Goal: Information Seeking & Learning: Learn about a topic

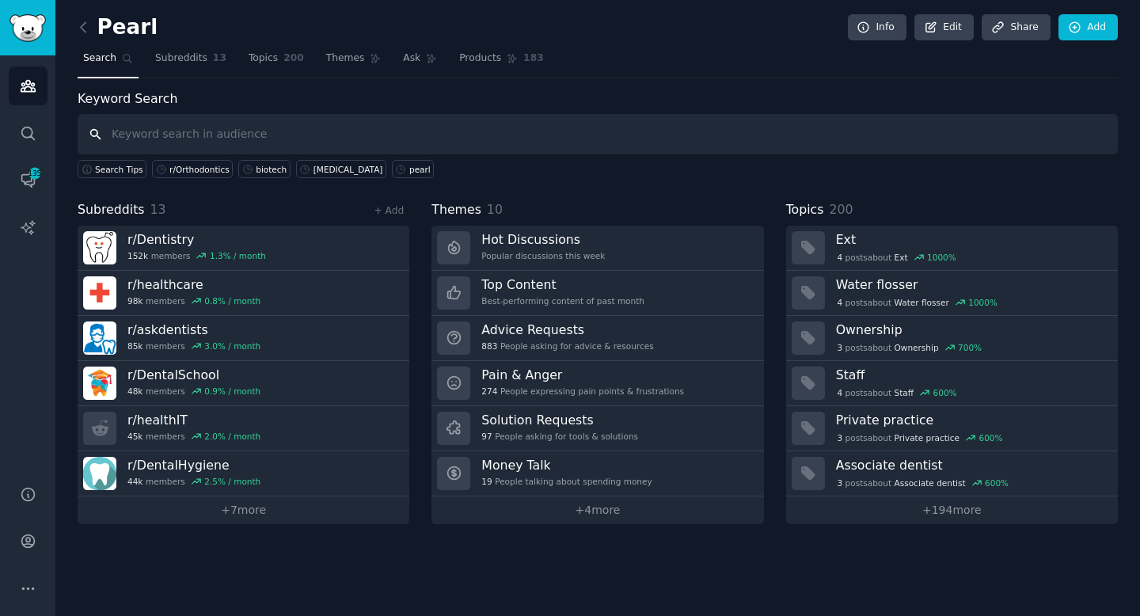
click at [214, 134] on input "text" at bounding box center [598, 134] width 1040 height 40
type input "vida health"
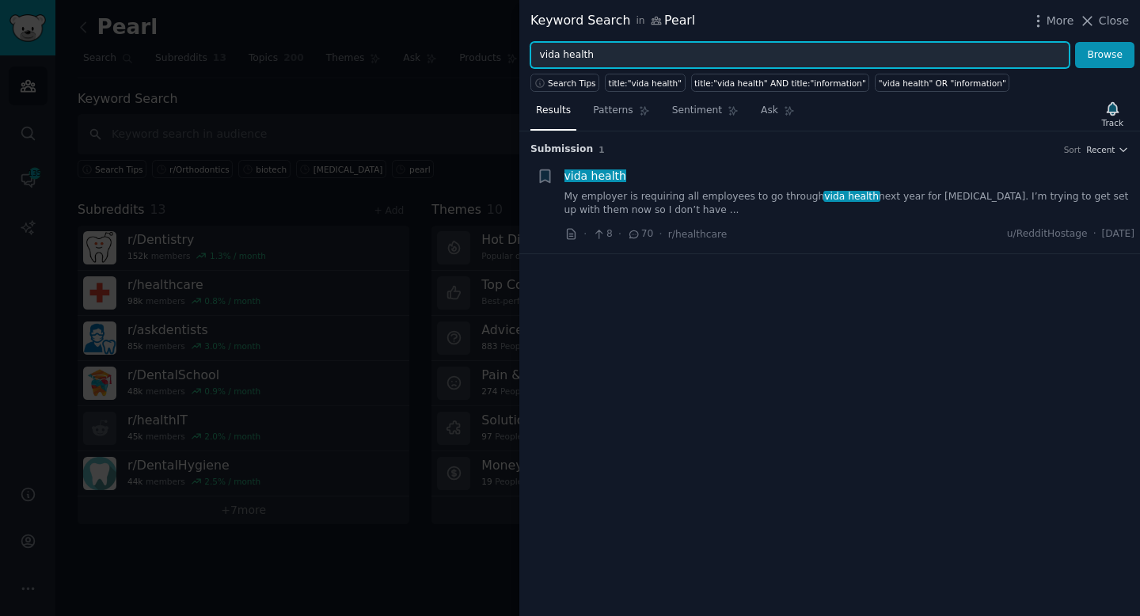
click at [555, 56] on input "vida health" at bounding box center [799, 55] width 539 height 27
click at [1075, 42] on button "Browse" at bounding box center [1104, 55] width 59 height 27
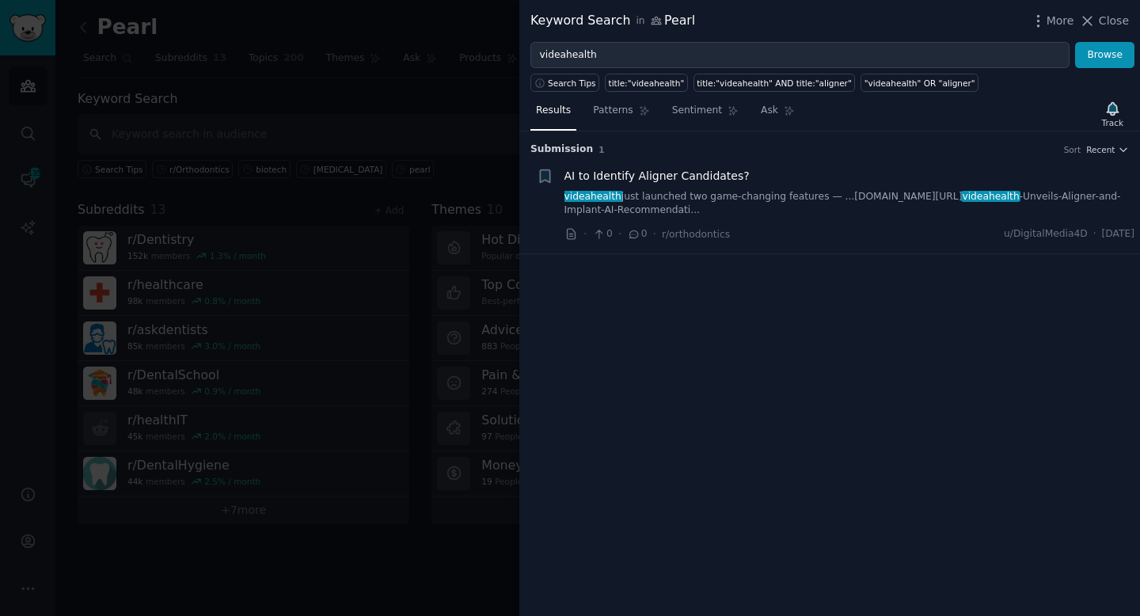
click at [707, 178] on span "AI to Identify Aligner Candidates?" at bounding box center [656, 176] width 185 height 17
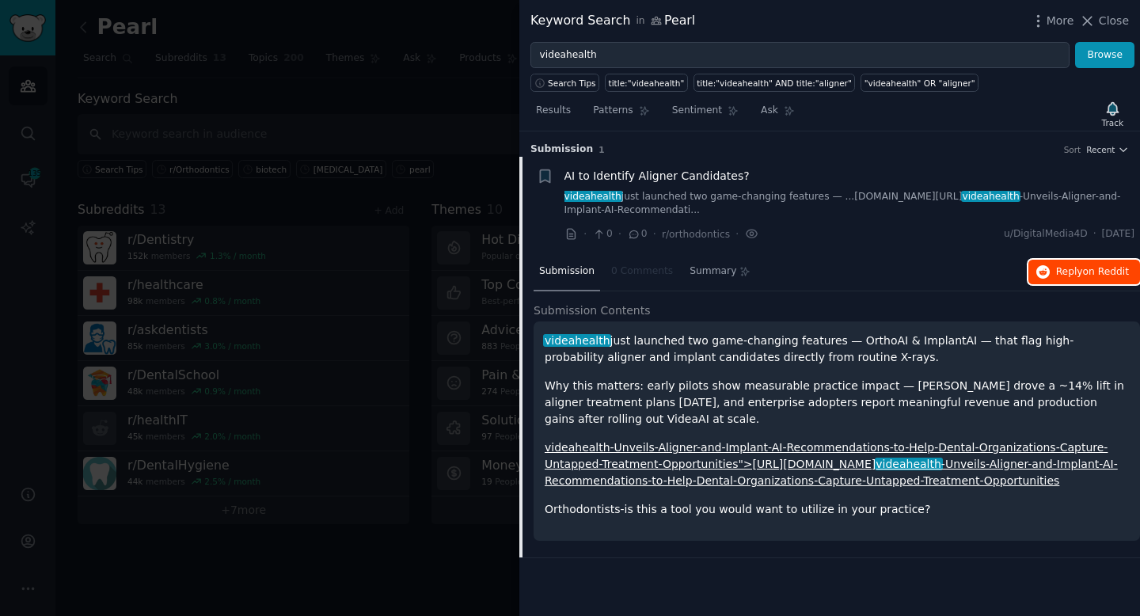
click at [1076, 276] on span "Reply on Reddit" at bounding box center [1092, 272] width 73 height 14
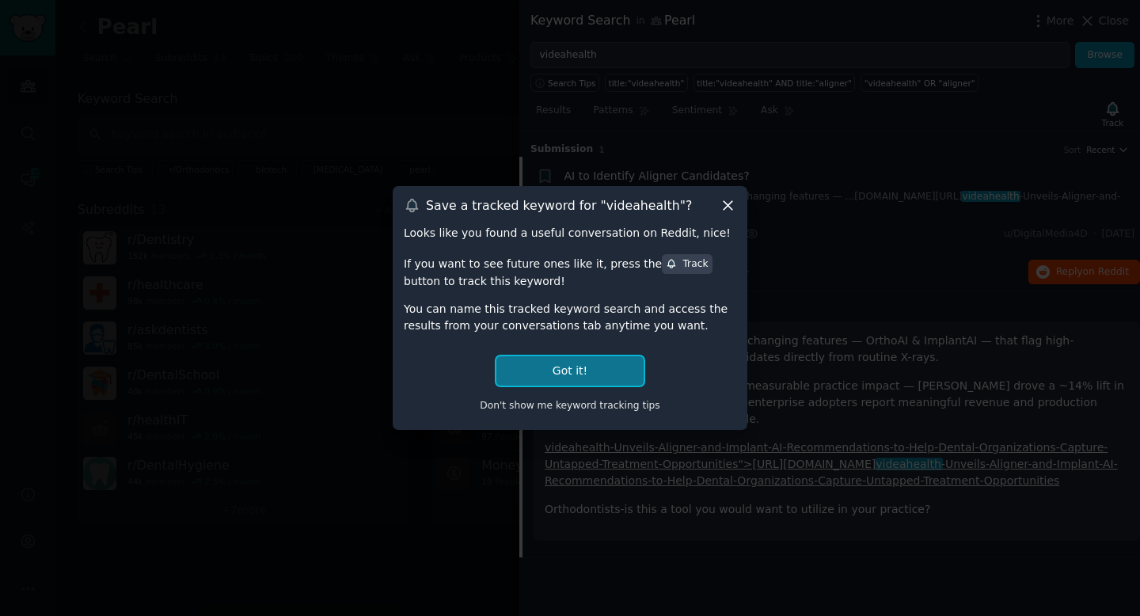
click at [597, 372] on button "Got it!" at bounding box center [569, 370] width 147 height 29
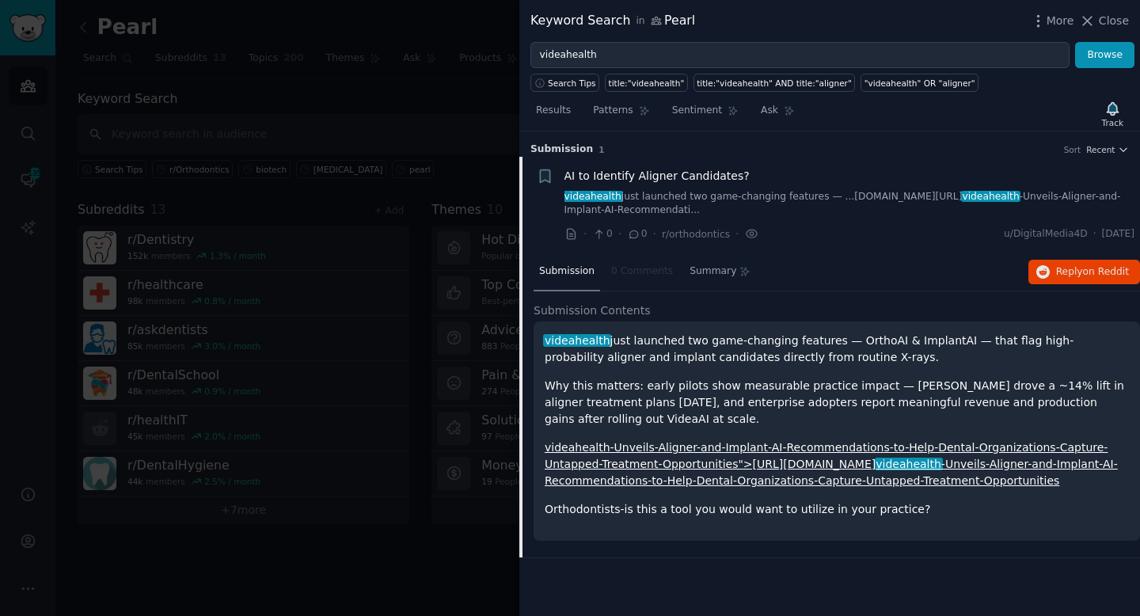
click at [571, 368] on div "videahealth just launched two game-changing features — OrthoAI & ImplantAI — th…" at bounding box center [836, 424] width 584 height 185
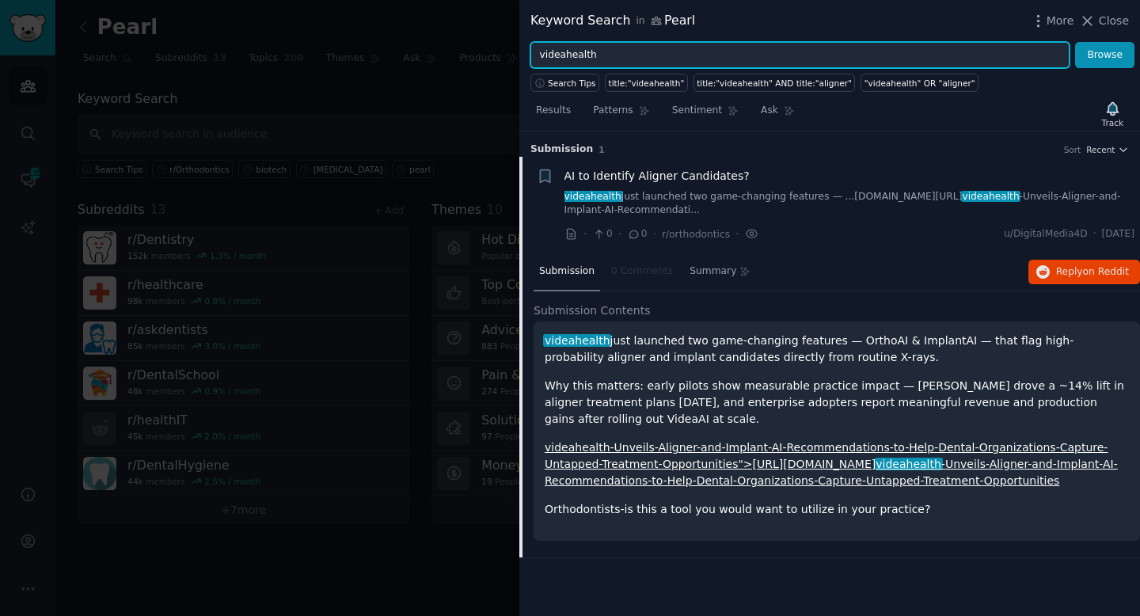
click at [607, 52] on input "videahealth" at bounding box center [799, 55] width 539 height 27
drag, startPoint x: 593, startPoint y: 54, endPoint x: 522, endPoint y: 54, distance: 71.2
click at [522, 54] on div "videahealth Browse" at bounding box center [829, 55] width 620 height 27
type input "Dental AI"
click at [1075, 42] on button "Browse" at bounding box center [1104, 55] width 59 height 27
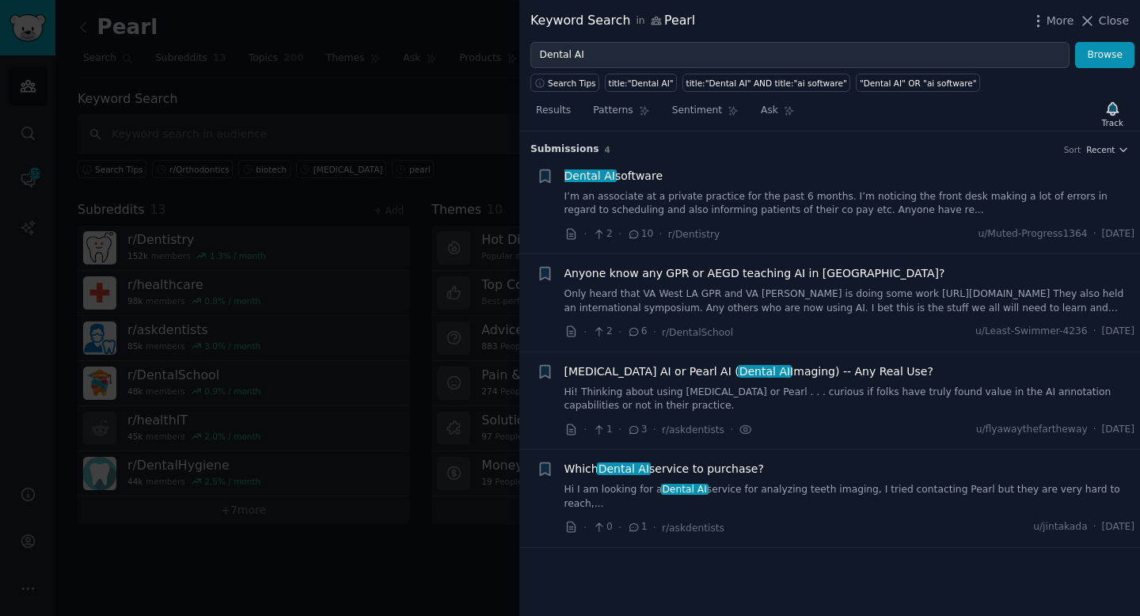
click at [737, 473] on span "Which Dental AI service to purchase?" at bounding box center [663, 469] width 199 height 17
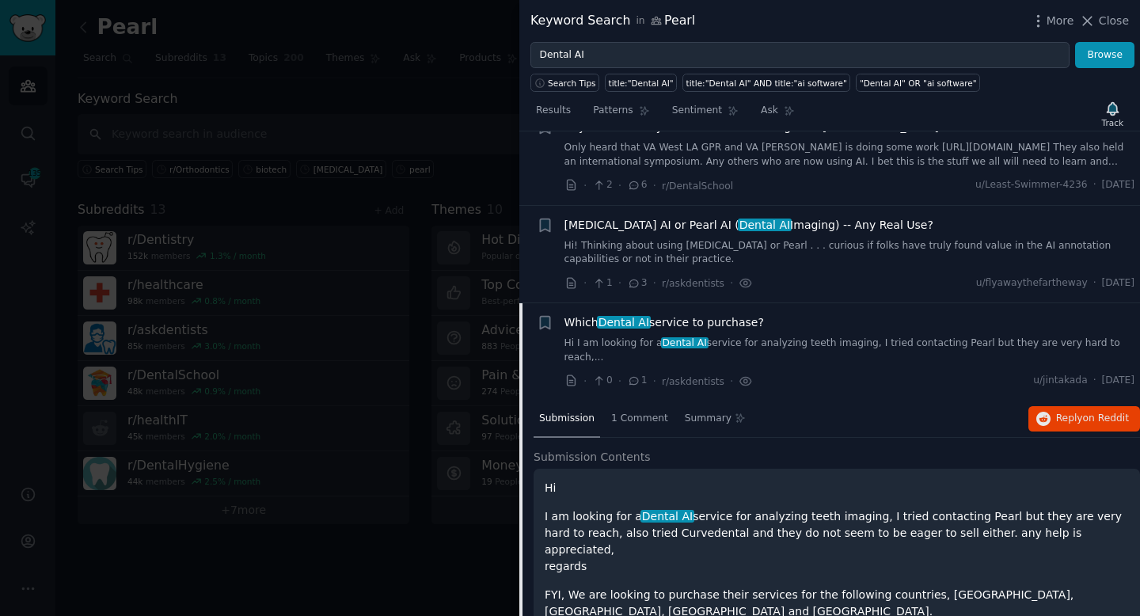
scroll to position [155, 0]
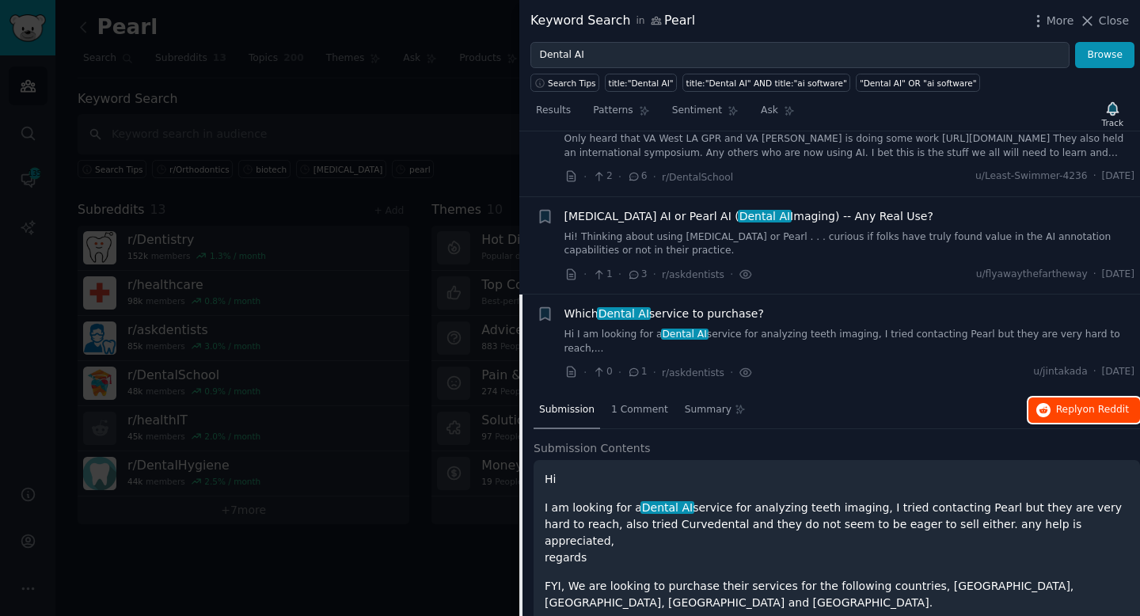
click at [1074, 403] on span "Reply on Reddit" at bounding box center [1092, 410] width 73 height 14
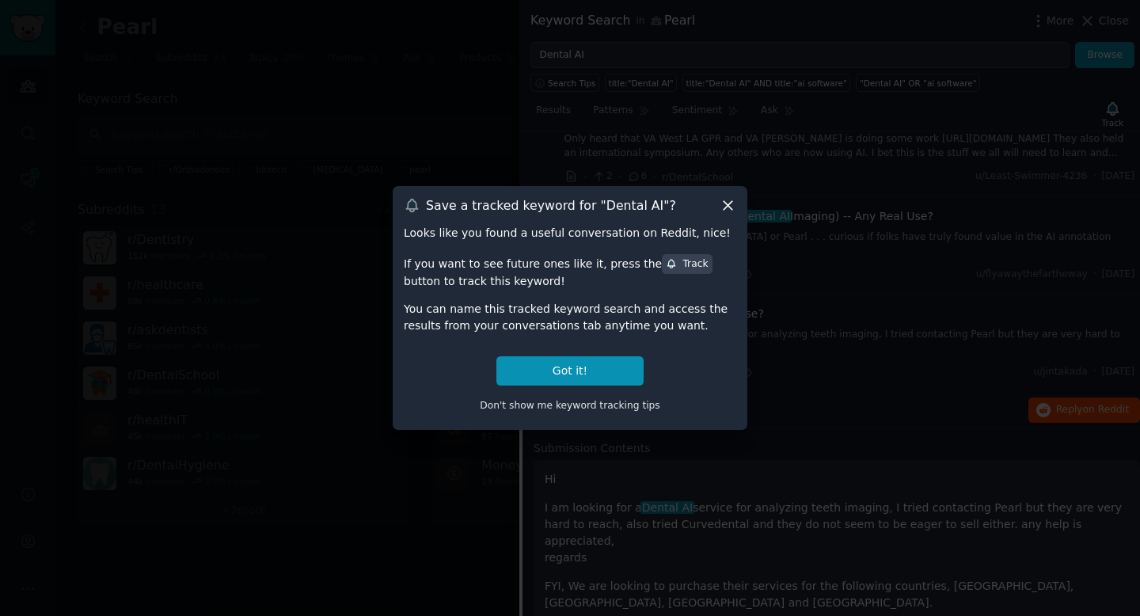
drag, startPoint x: 729, startPoint y: 203, endPoint x: 718, endPoint y: 246, distance: 44.9
click at [718, 246] on div "Save a tracked keyword for " Dental AI "? Looks like you found a useful convers…" at bounding box center [570, 307] width 355 height 243
click at [674, 264] on div "Track" at bounding box center [687, 264] width 42 height 14
click at [666, 260] on icon at bounding box center [671, 263] width 11 height 11
click at [608, 366] on button "Got it!" at bounding box center [569, 370] width 147 height 29
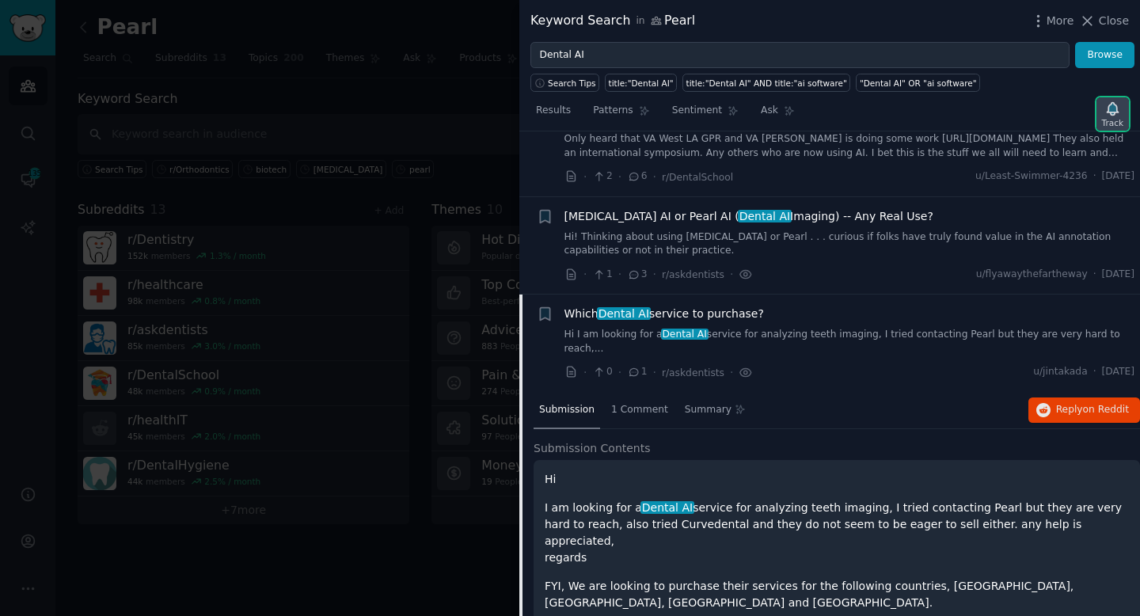
click at [1110, 108] on icon "button" at bounding box center [1111, 108] width 11 height 13
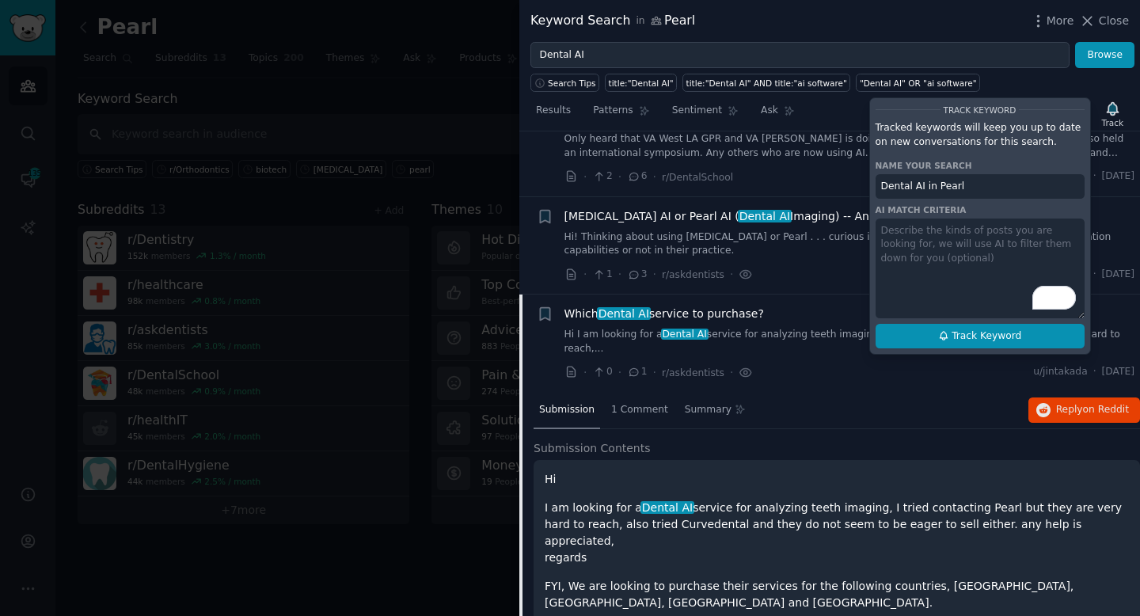
click at [964, 332] on span "Track Keyword" at bounding box center [986, 336] width 70 height 14
type input "Dental AI in Pearl"
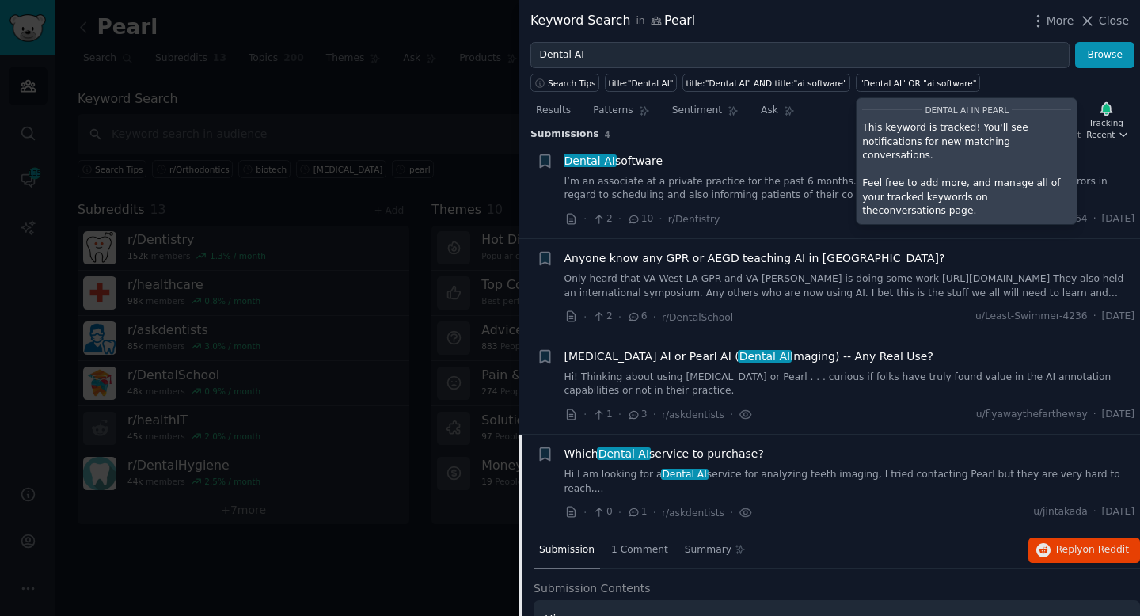
scroll to position [17, 0]
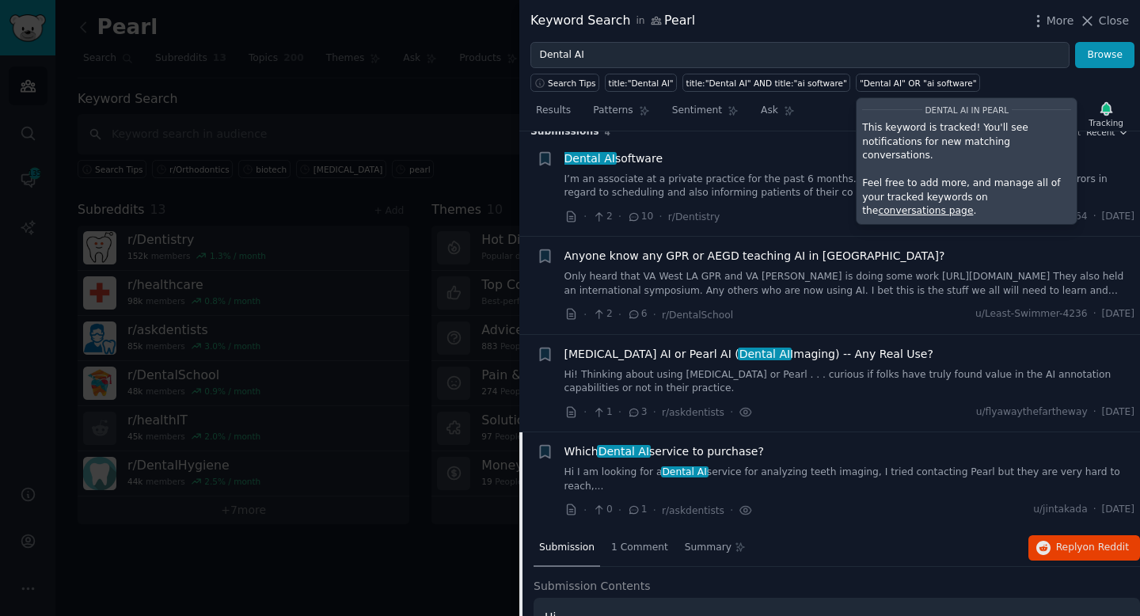
click at [897, 448] on div "Which Dental AI service to purchase?" at bounding box center [849, 451] width 571 height 17
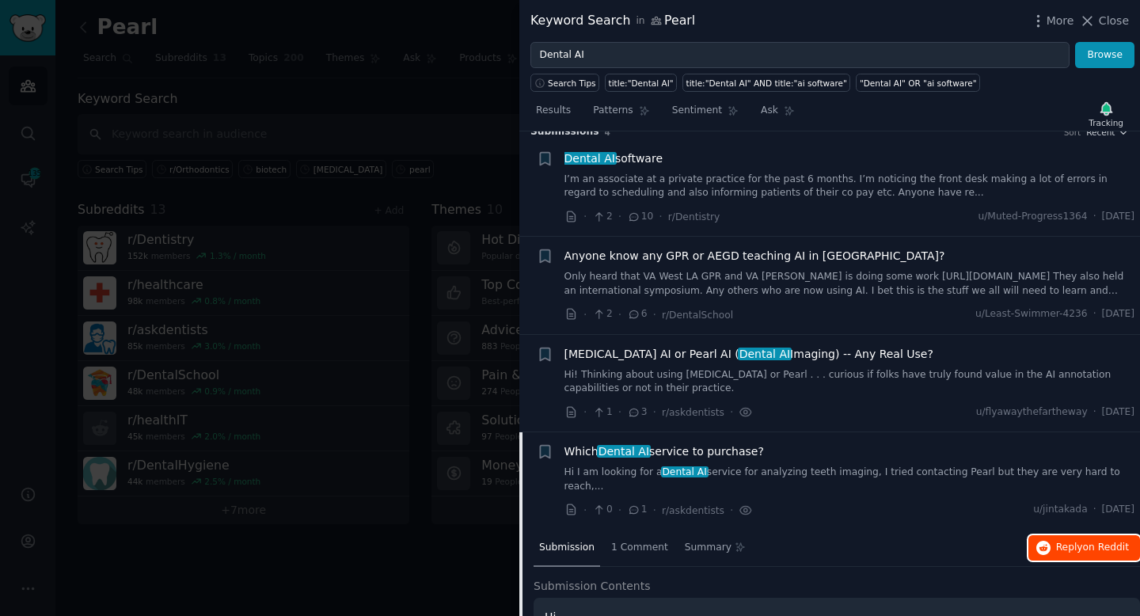
click at [1063, 541] on span "Reply on Reddit" at bounding box center [1092, 548] width 73 height 14
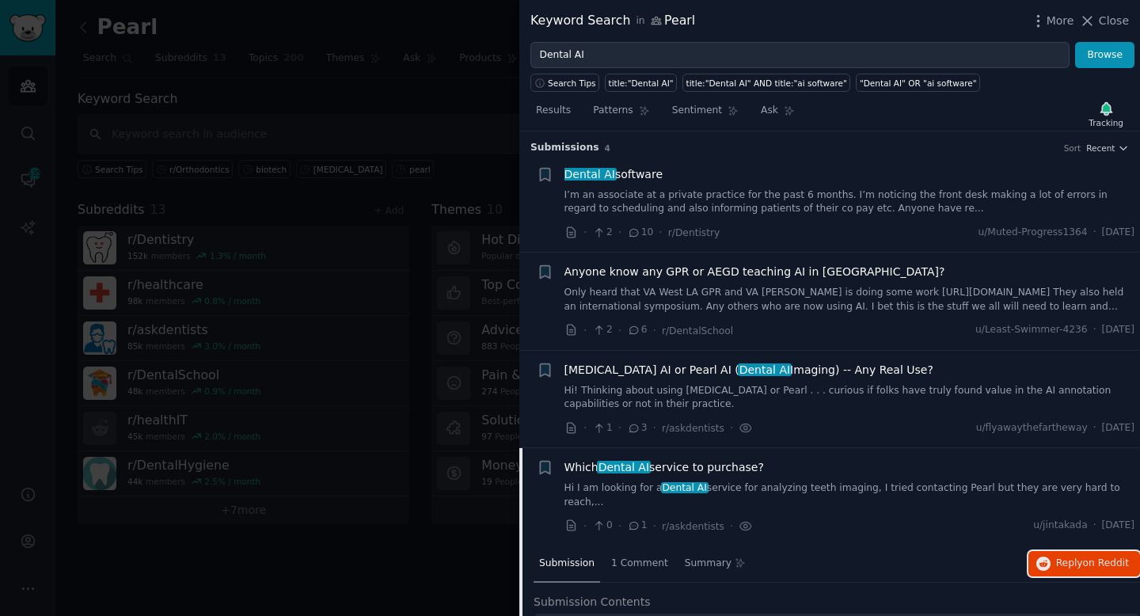
scroll to position [2, 0]
click at [932, 212] on link "I’m an associate at a private practice for the past 6 months. I’m noticing the …" at bounding box center [849, 202] width 571 height 28
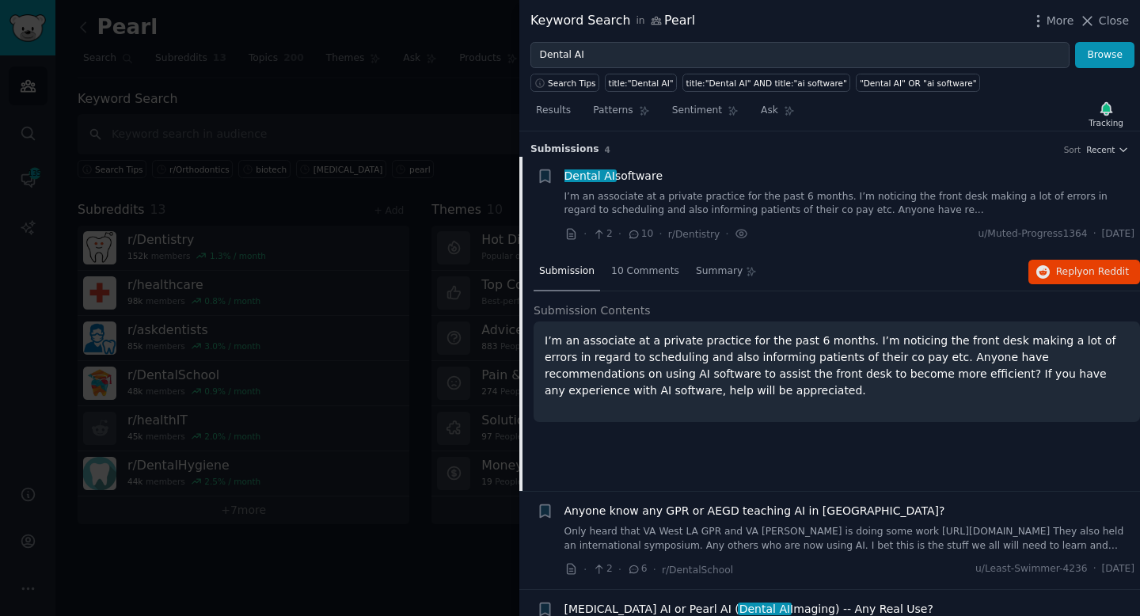
scroll to position [155, 0]
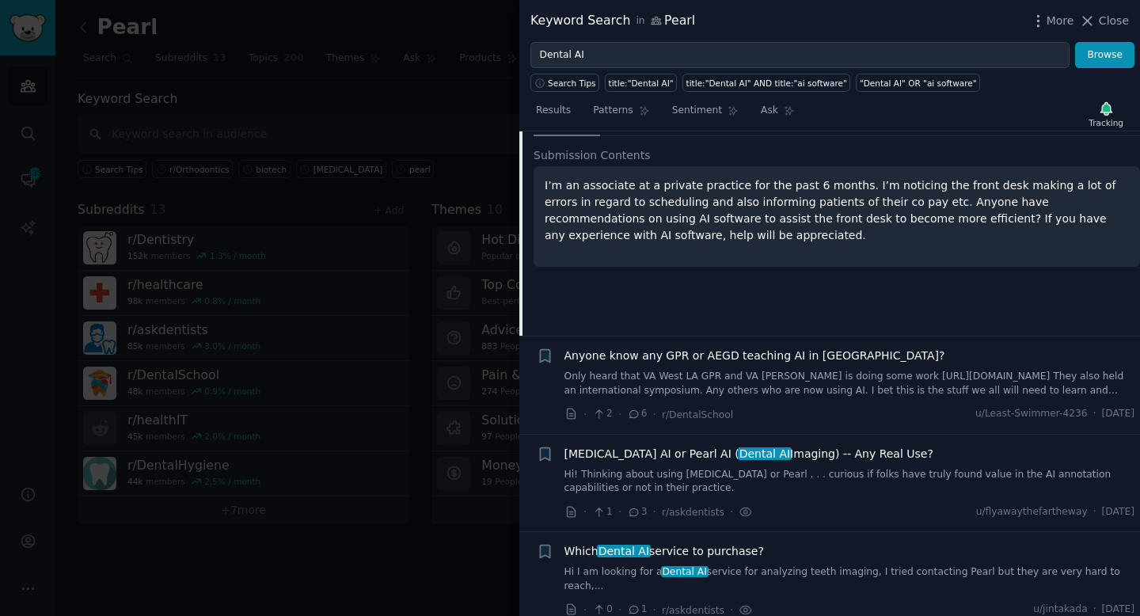
click at [781, 553] on div "Which Dental AI service to purchase?" at bounding box center [849, 551] width 571 height 17
click at [782, 549] on div "Which Dental AI service to purchase?" at bounding box center [849, 551] width 571 height 17
click at [746, 553] on span "Which Dental AI service to purchase?" at bounding box center [663, 551] width 199 height 17
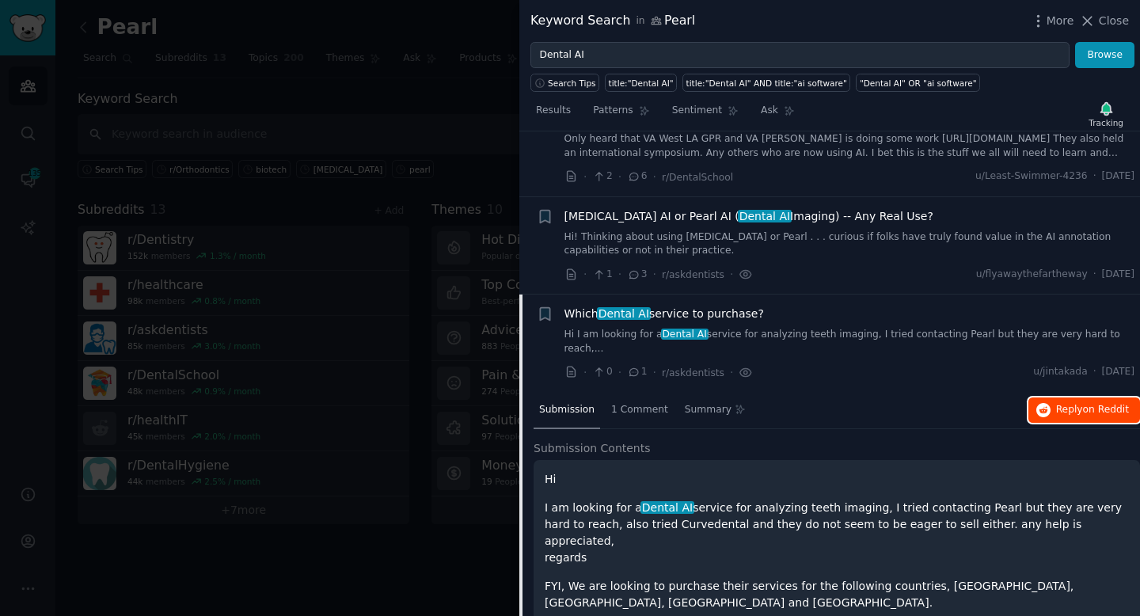
click at [1073, 403] on span "Reply on Reddit" at bounding box center [1092, 410] width 73 height 14
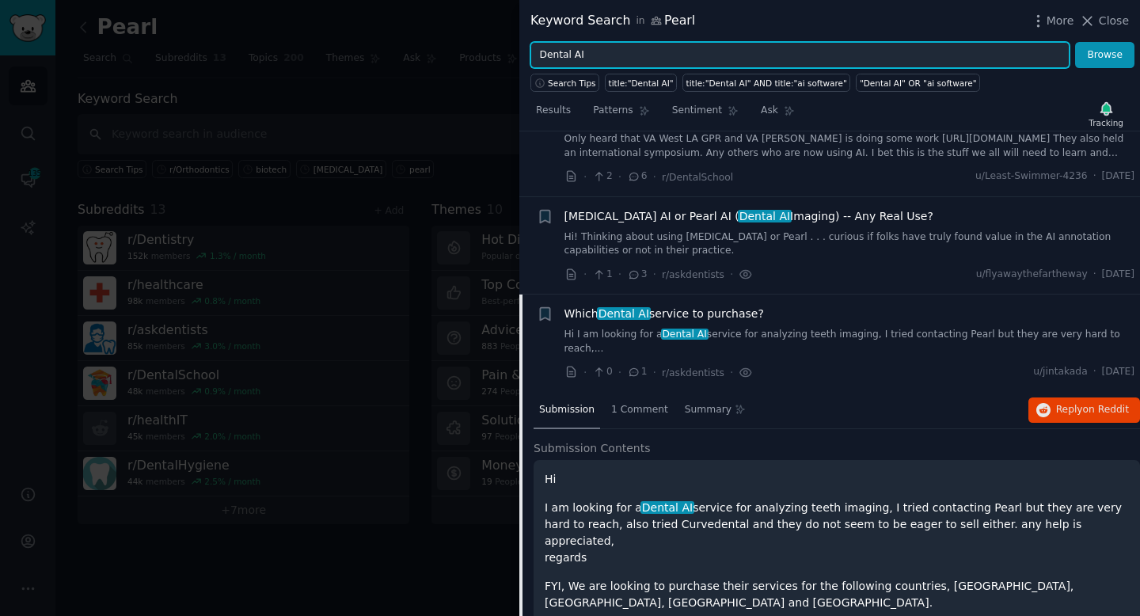
drag, startPoint x: 625, startPoint y: 56, endPoint x: 524, endPoint y: 54, distance: 101.3
click at [524, 54] on div "Dental AI Browse" at bounding box center [829, 55] width 620 height 27
paste input "iAi"
type input "DentiAi"
click at [1075, 42] on button "Browse" at bounding box center [1104, 55] width 59 height 27
